Goal: Find specific page/section: Find specific page/section

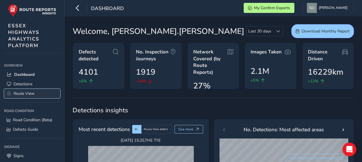
click at [36, 95] on link "Route View" at bounding box center [32, 93] width 56 height 9
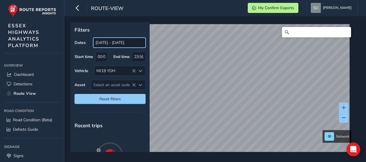
click at [114, 45] on input "[DATE] - [DATE]" at bounding box center [119, 43] width 52 height 10
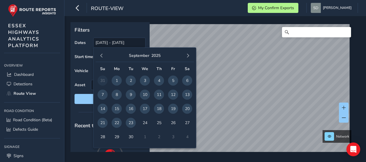
click at [118, 125] on span "22" at bounding box center [117, 123] width 10 height 10
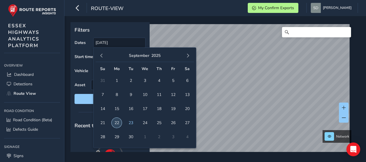
click at [118, 125] on span "22" at bounding box center [117, 123] width 10 height 10
type input "[DATE] - [DATE]"
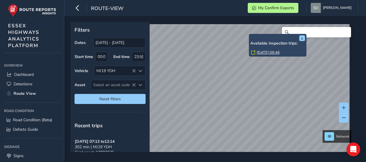
click at [256, 52] on div "[DATE] 09:46" at bounding box center [278, 52] width 54 height 5
click at [258, 53] on link "[DATE] 09:46" at bounding box center [268, 52] width 23 height 5
